Goal: Information Seeking & Learning: Find specific fact

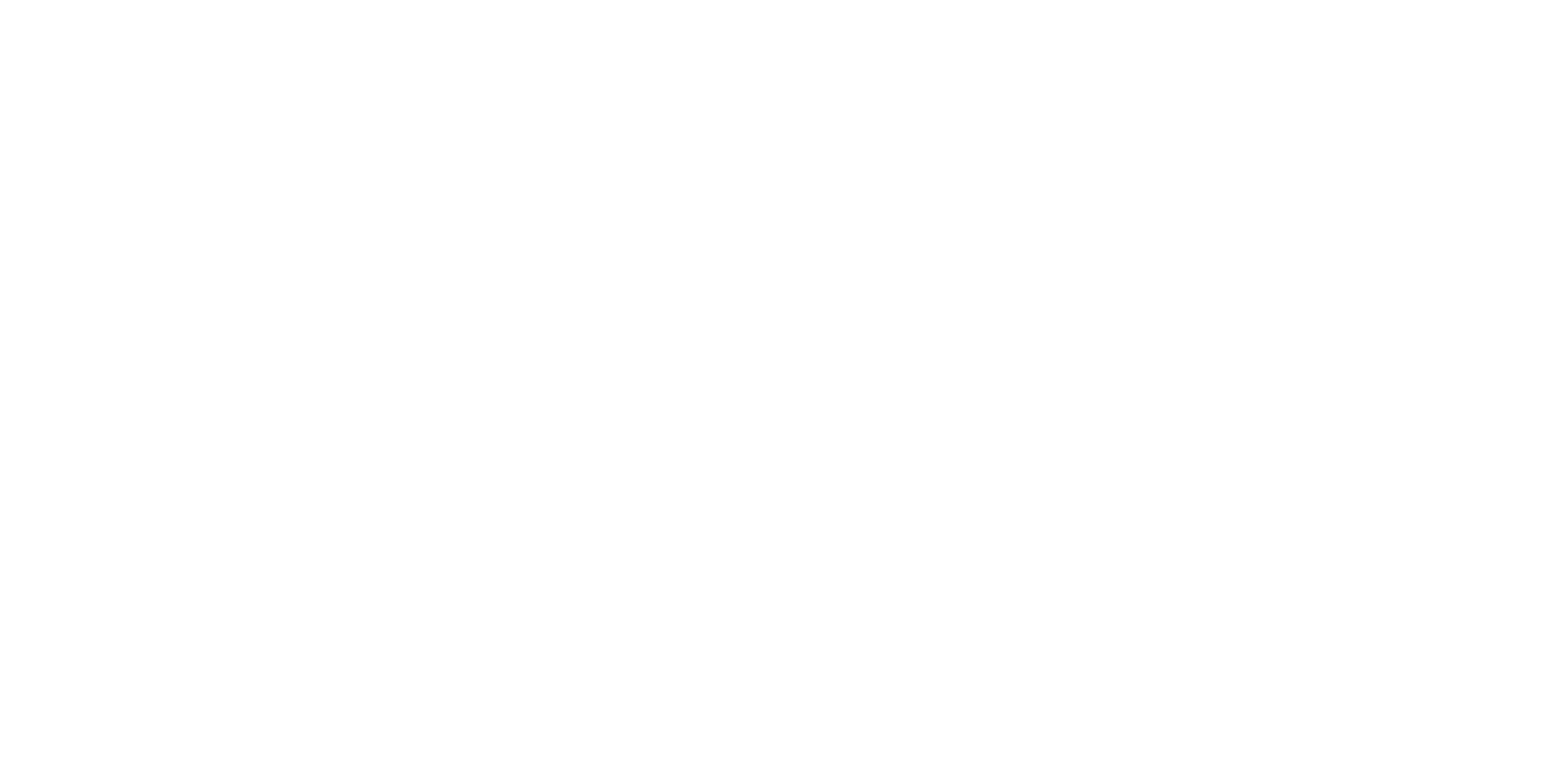
click at [279, 21] on div at bounding box center [782, 388] width 1564 height 777
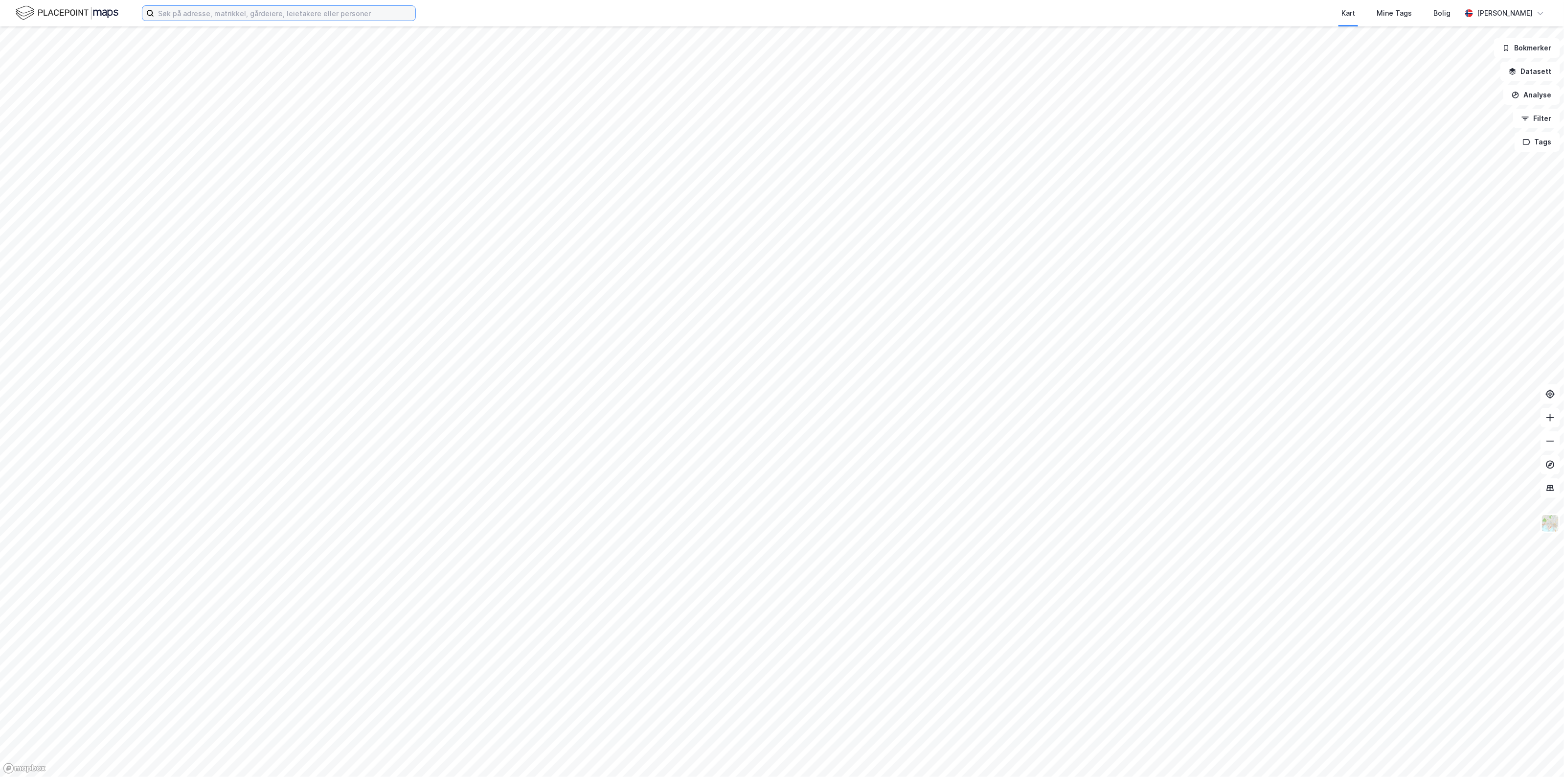
click at [279, 13] on input at bounding box center [284, 13] width 261 height 15
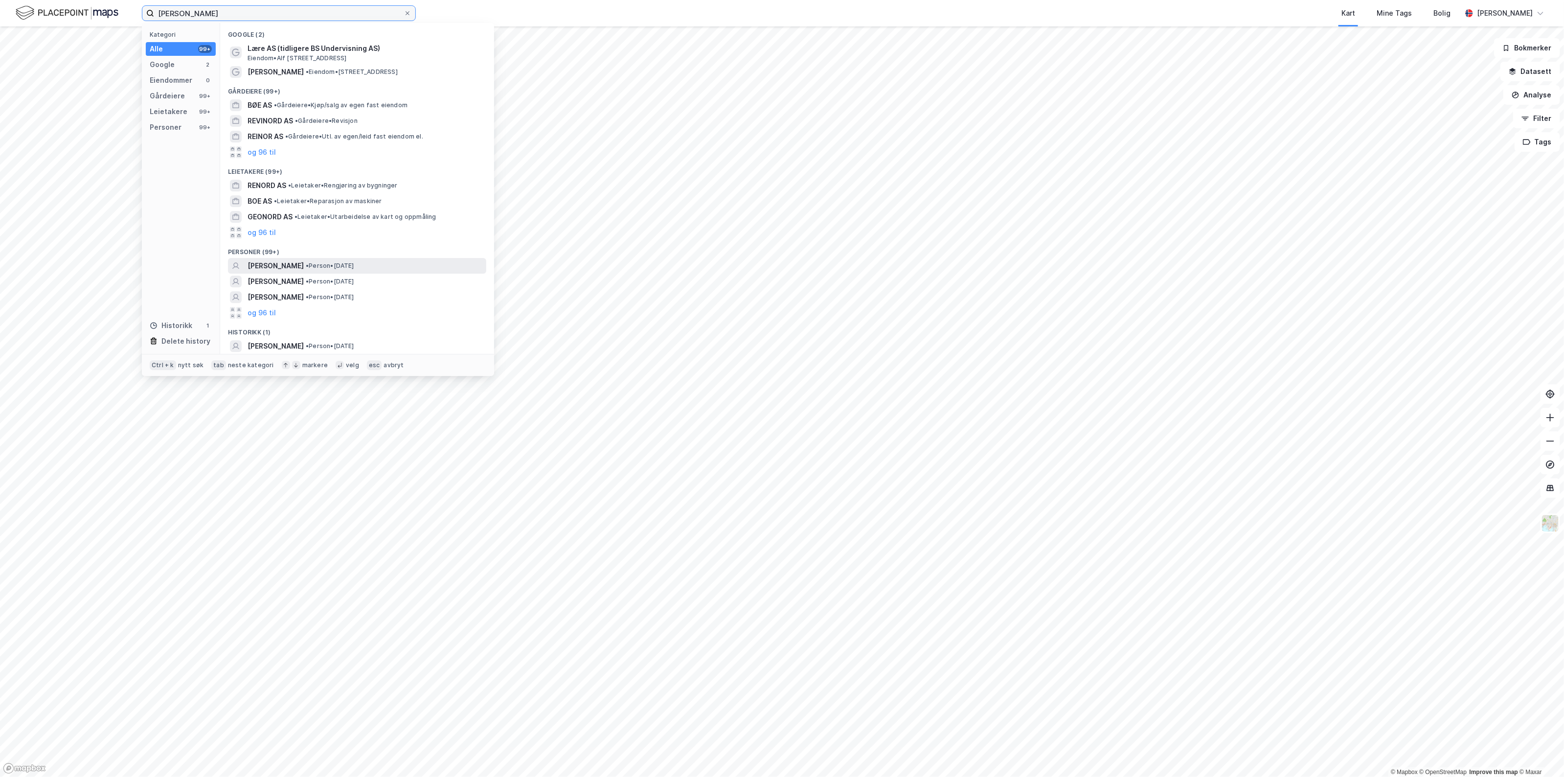
type input "[PERSON_NAME]"
click at [379, 270] on div "DAVID MIKAEL REBNORD BØE • Person • 7. nov. 1989" at bounding box center [366, 266] width 237 height 12
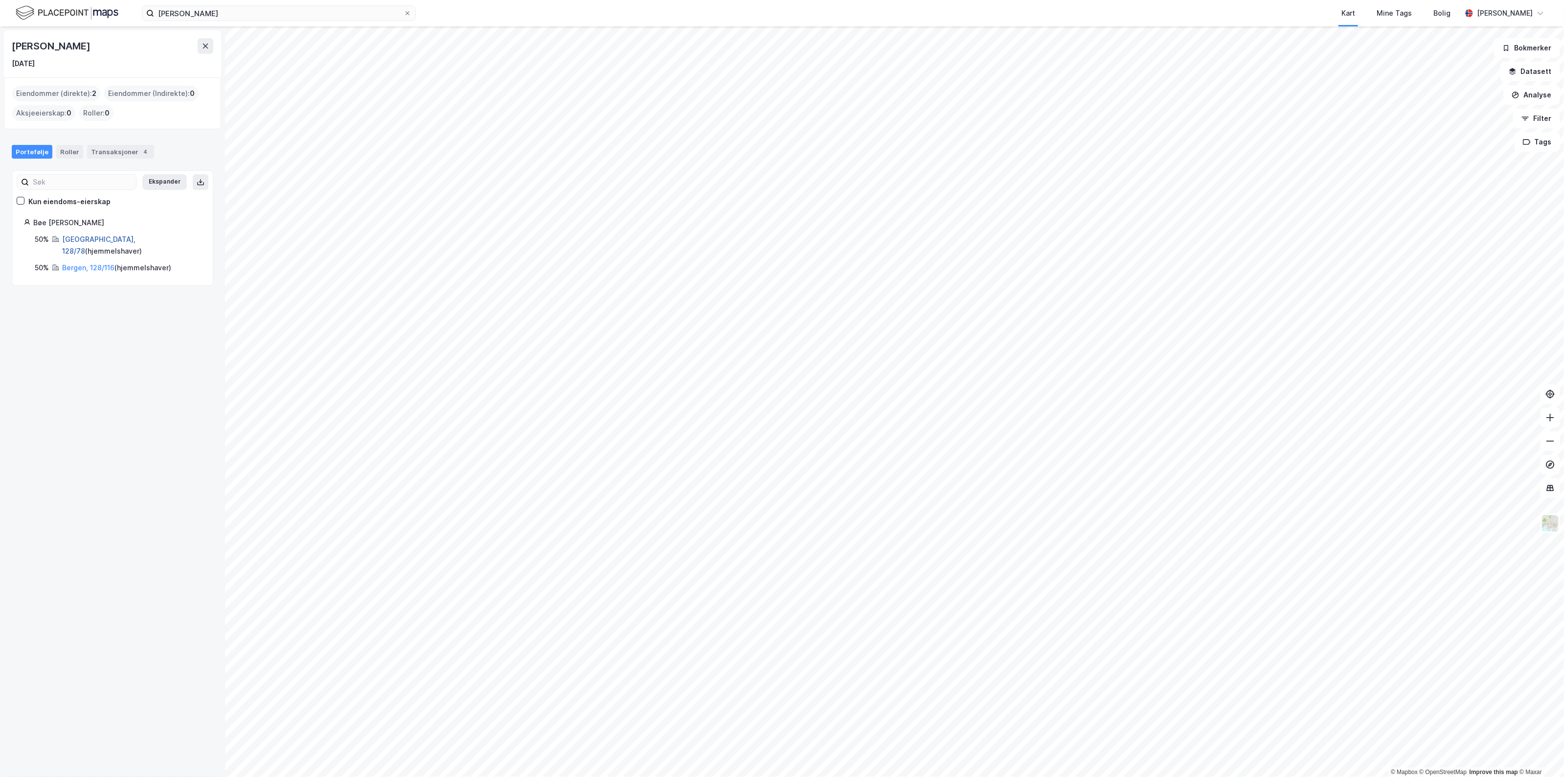
click at [103, 241] on link "Bergen, 128/78" at bounding box center [98, 245] width 73 height 20
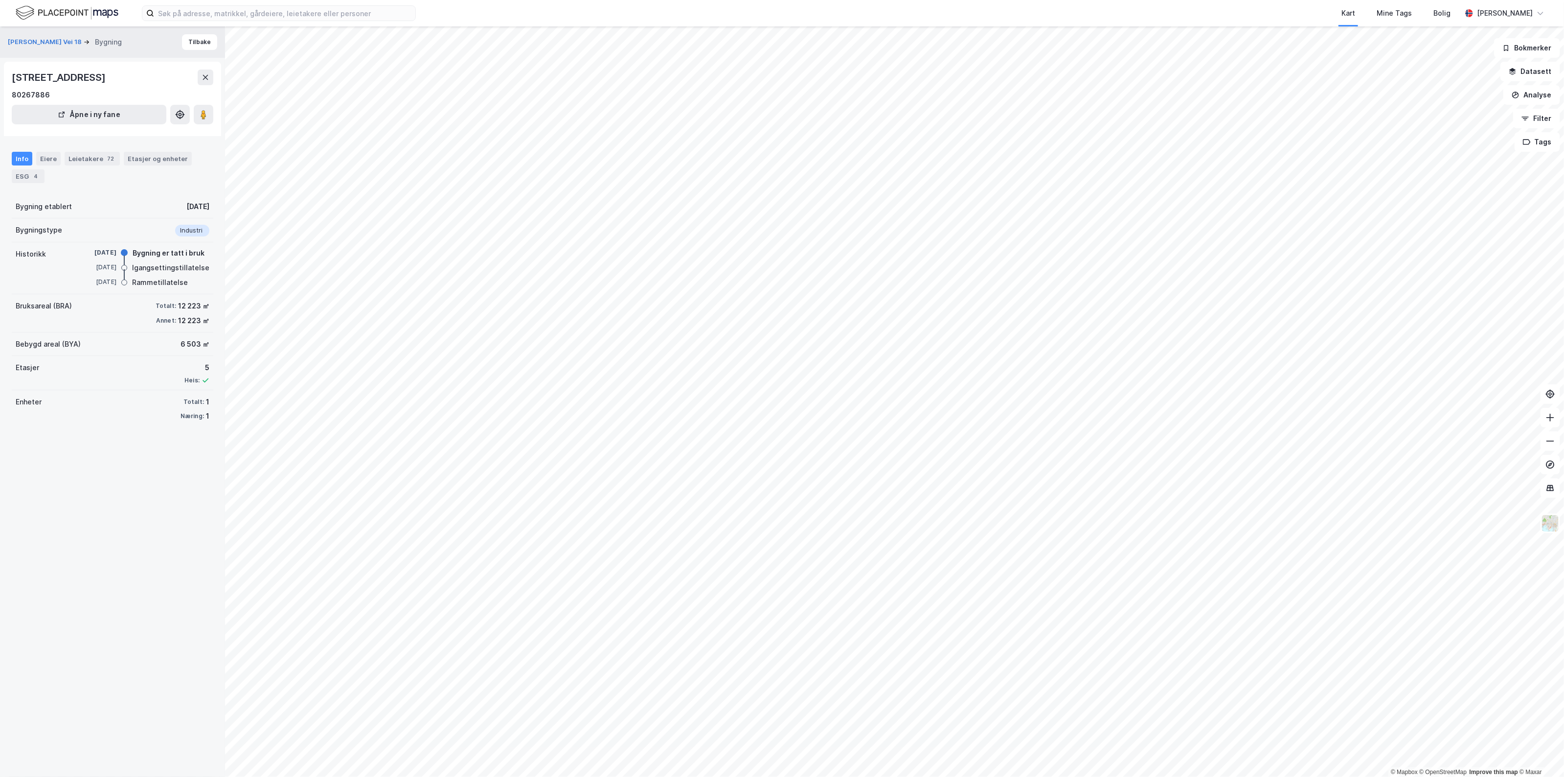
click at [275, 23] on div "Kart Mine Tags Bolig [PERSON_NAME]" at bounding box center [782, 13] width 1564 height 26
click at [285, 14] on input at bounding box center [284, 13] width 261 height 15
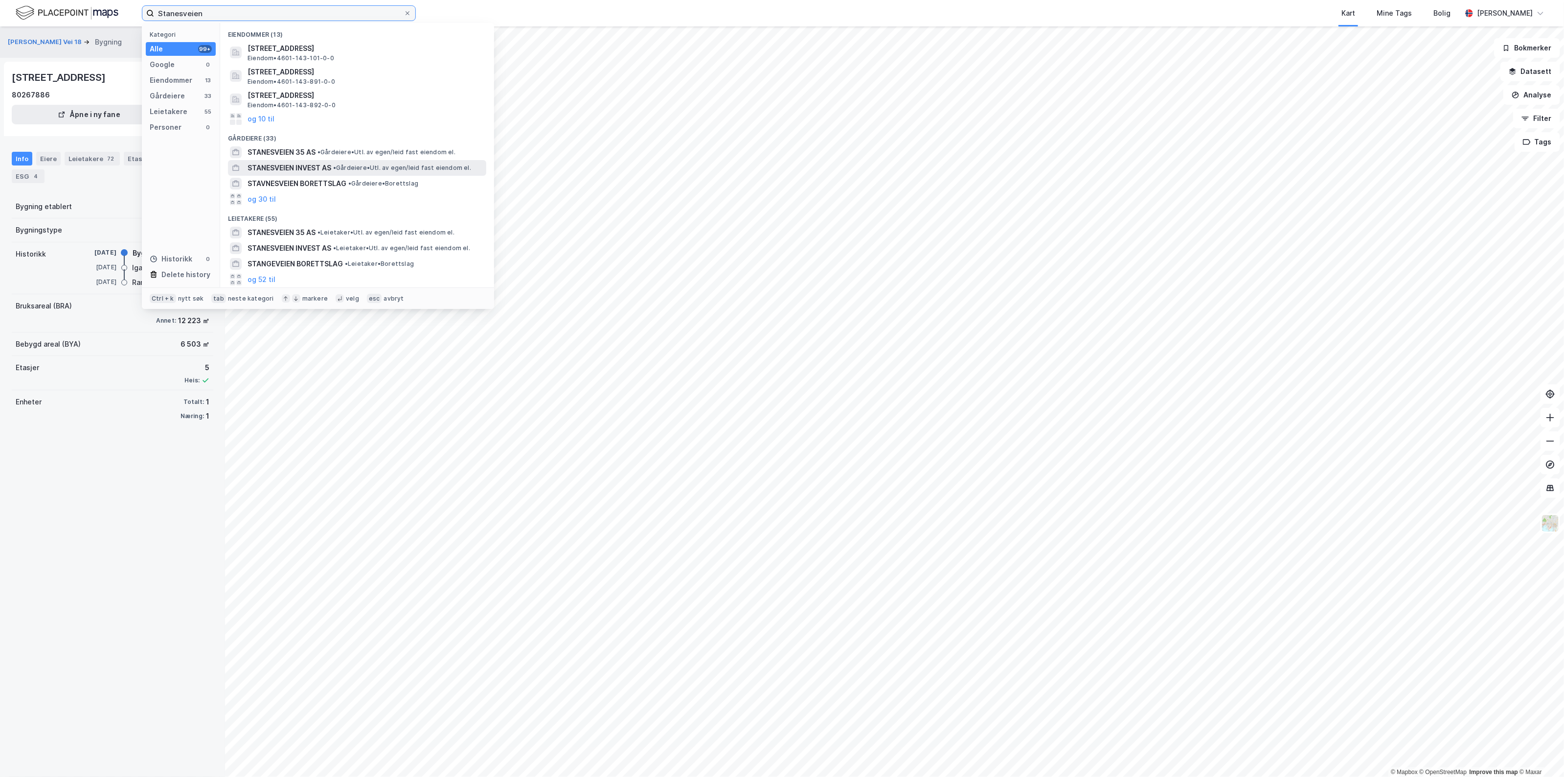
type input "Stanesveien"
click at [353, 164] on span "• Gårdeiere • Utl. av egen/leid fast eiendom el." at bounding box center [402, 168] width 138 height 8
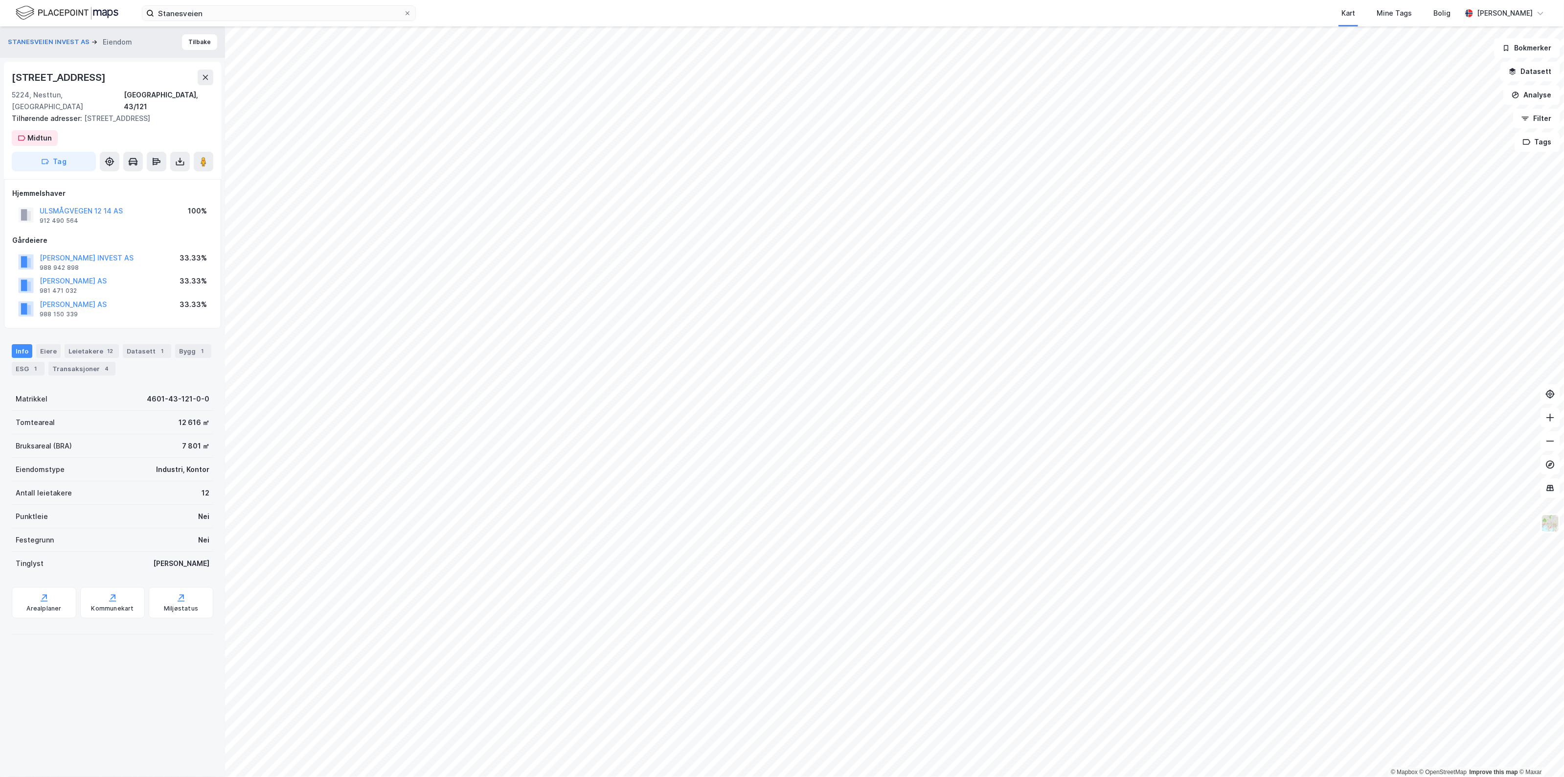
click at [95, 724] on div "STANESVEIEN INVEST AS Eiendom Tilbake [STREET_ADDRESS], 43/121 Tilhørende adres…" at bounding box center [112, 401] width 225 height 750
